Goal: Check status: Check status

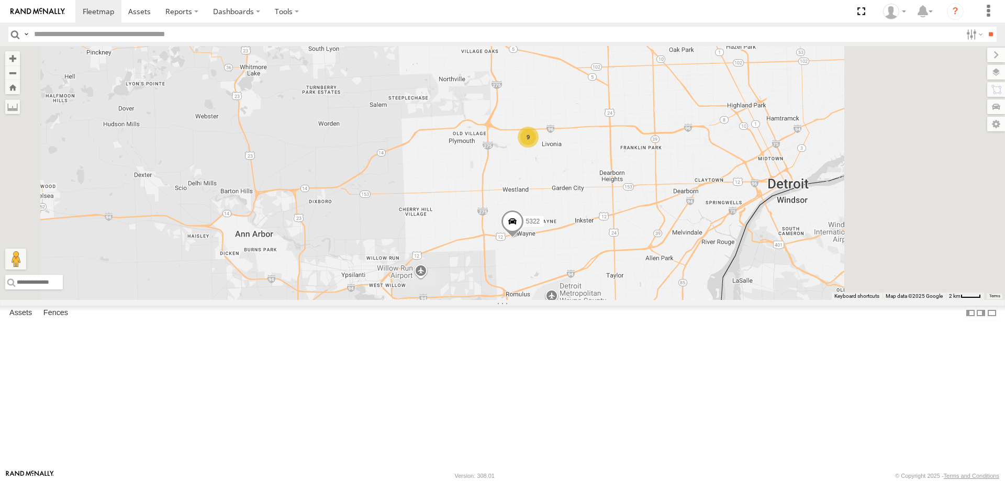
drag, startPoint x: 769, startPoint y: 155, endPoint x: 690, endPoint y: 247, distance: 120.9
click at [692, 245] on div "T439971 532205 5323 9 5322" at bounding box center [502, 173] width 1005 height 254
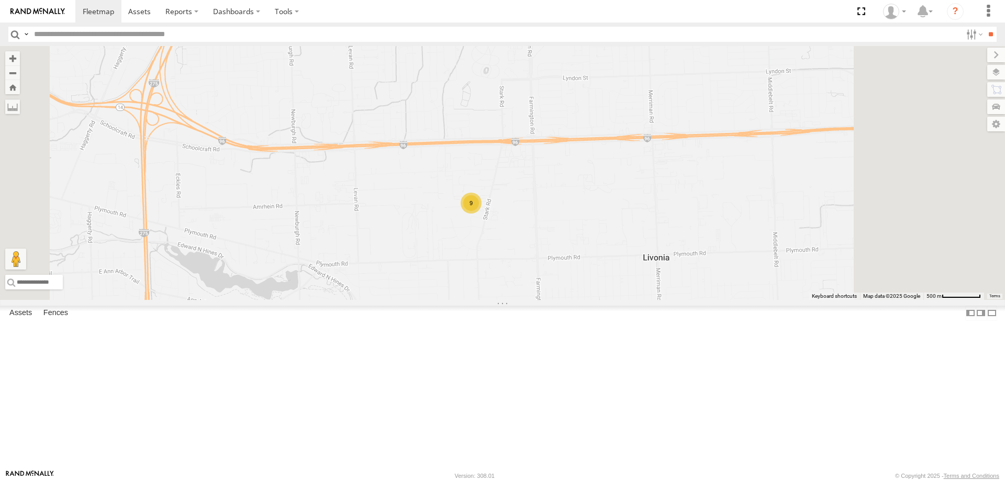
drag, startPoint x: 662, startPoint y: 226, endPoint x: 602, endPoint y: 317, distance: 109.3
click at [621, 300] on div "T439971 532205 5323 5322 9" at bounding box center [502, 173] width 1005 height 254
